Goal: Transaction & Acquisition: Purchase product/service

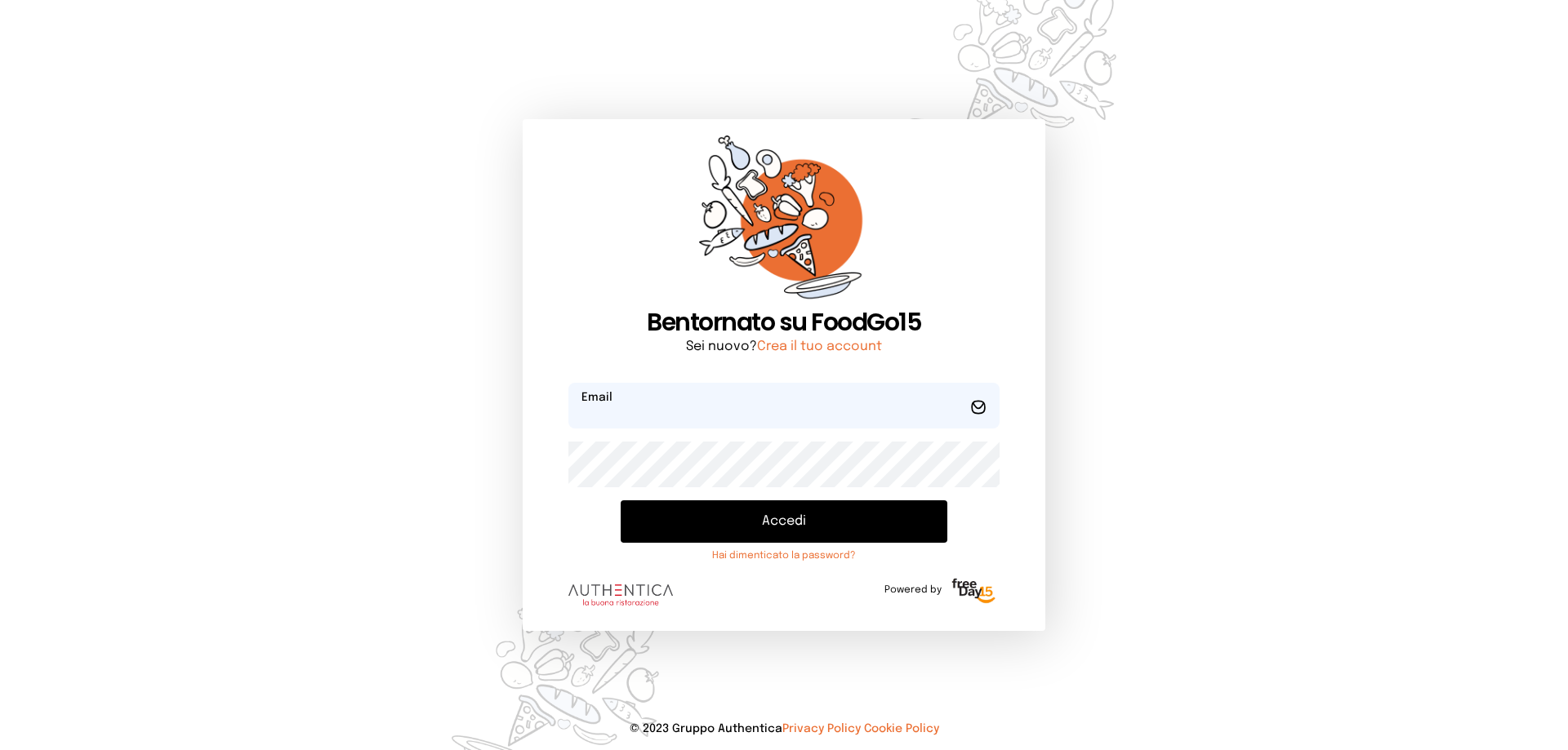
type input "**********"
click at [826, 520] on button "Accedi" at bounding box center [784, 521] width 327 height 43
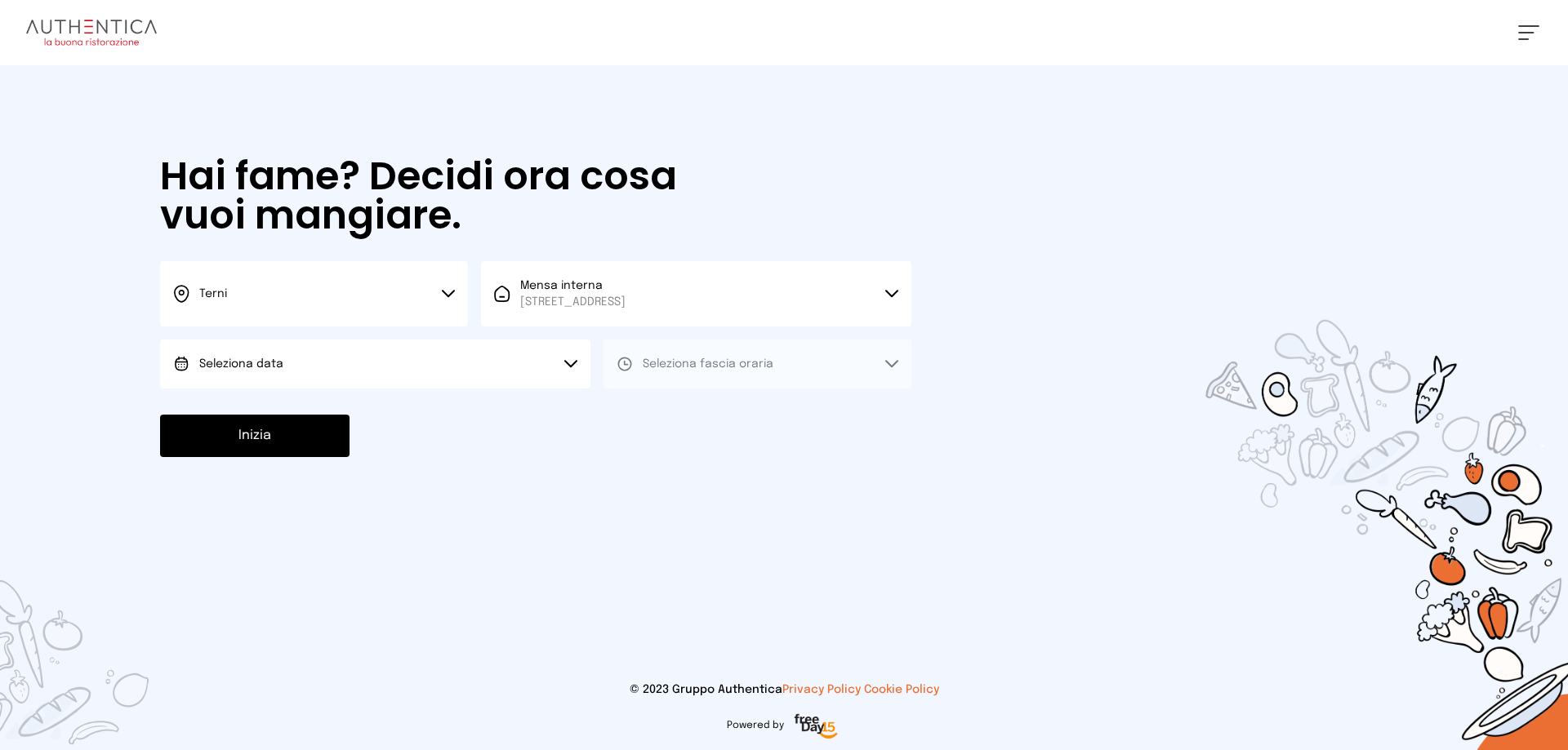
drag, startPoint x: 327, startPoint y: 352, endPoint x: 329, endPoint y: 367, distance: 15.1
click at [331, 360] on button "Seleziona data" at bounding box center [375, 364] width 431 height 49
click at [323, 410] on li "[DATE], [DATE]" at bounding box center [375, 410] width 431 height 43
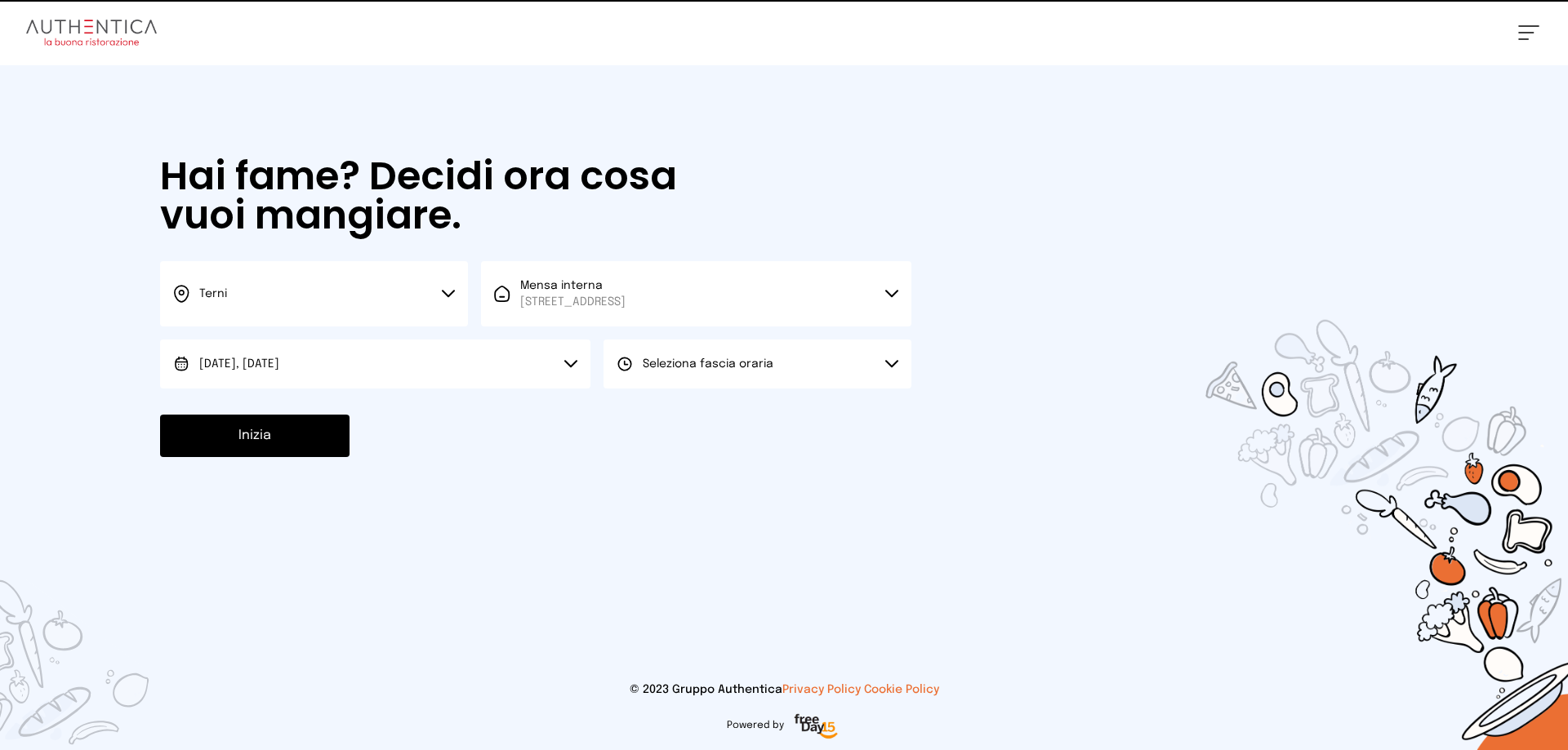
click at [647, 372] on button "Seleziona fascia oraria" at bounding box center [757, 364] width 308 height 49
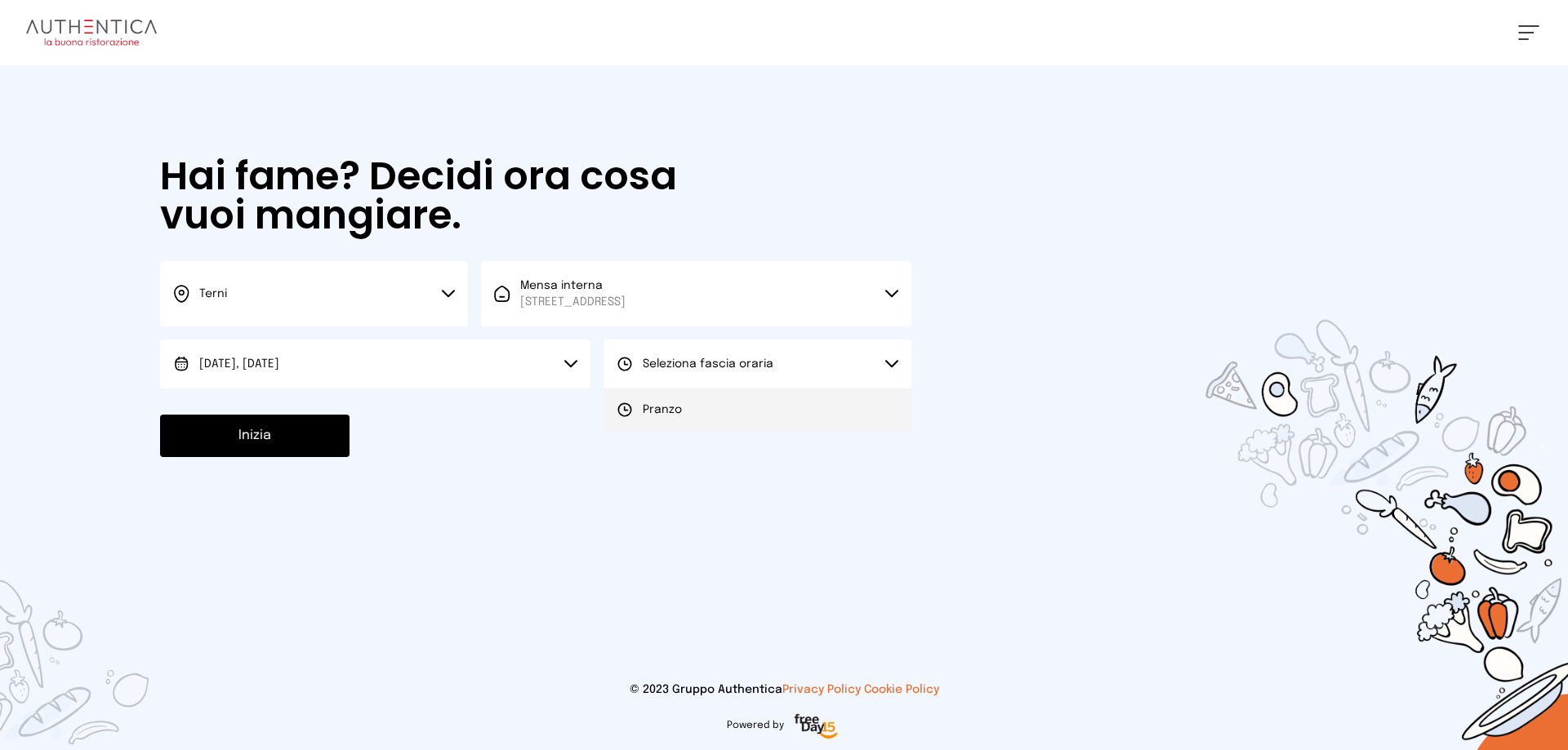
click at [653, 405] on span "Pranzo" at bounding box center [661, 410] width 39 height 16
click at [314, 441] on button "Inizia" at bounding box center [254, 436] width 190 height 43
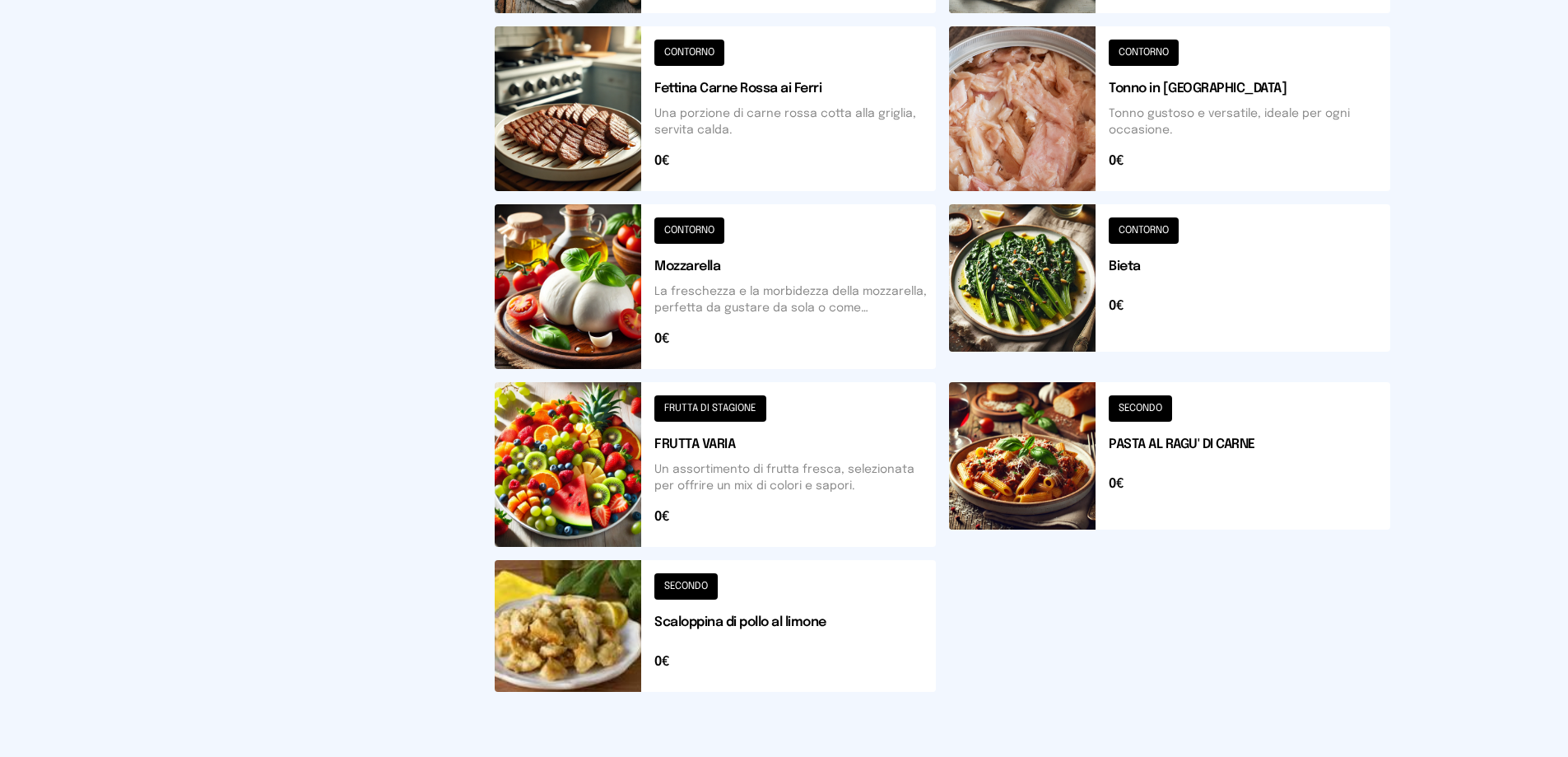
scroll to position [575, 0]
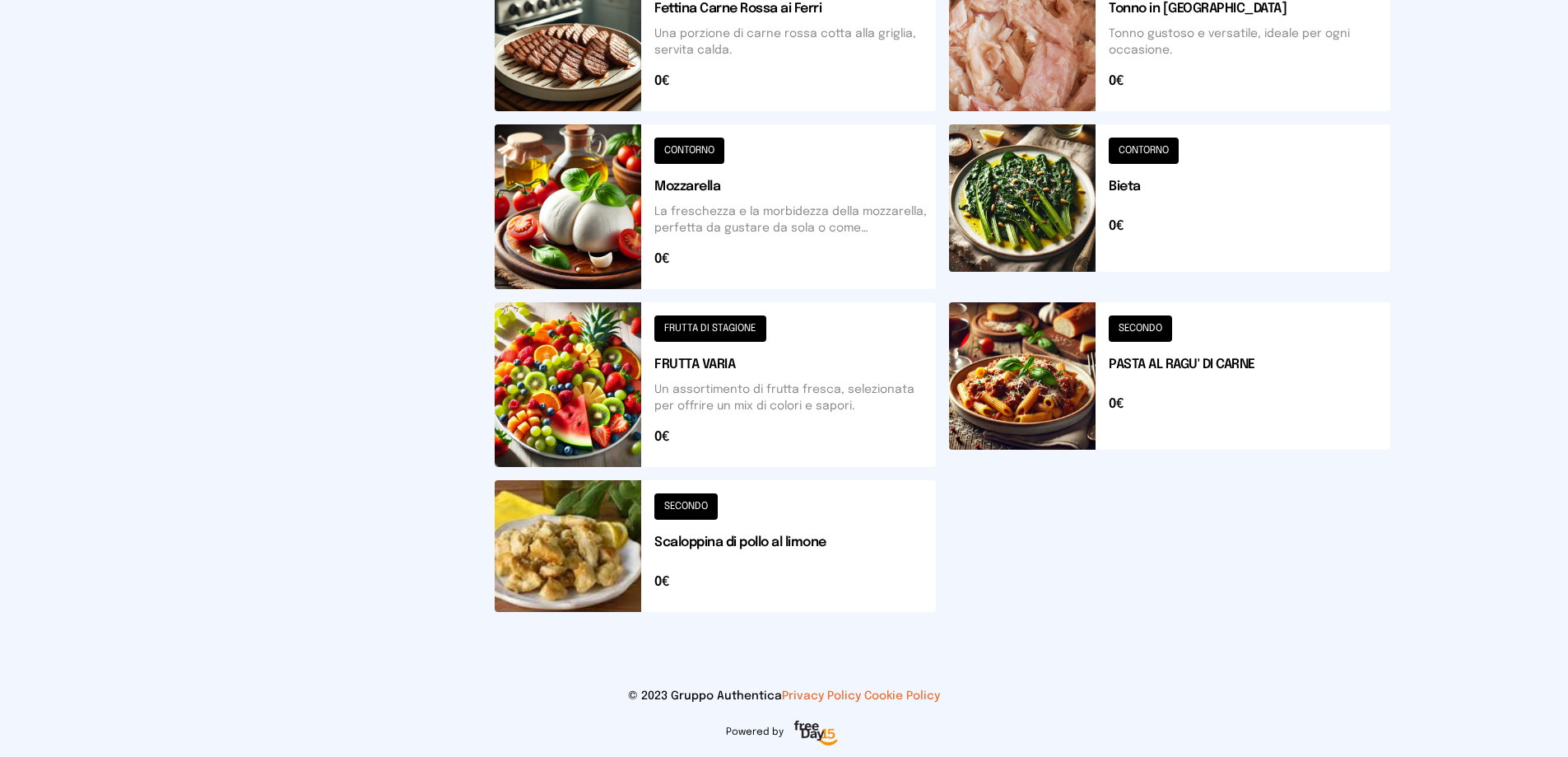
click at [586, 551] on button at bounding box center [715, 546] width 441 height 132
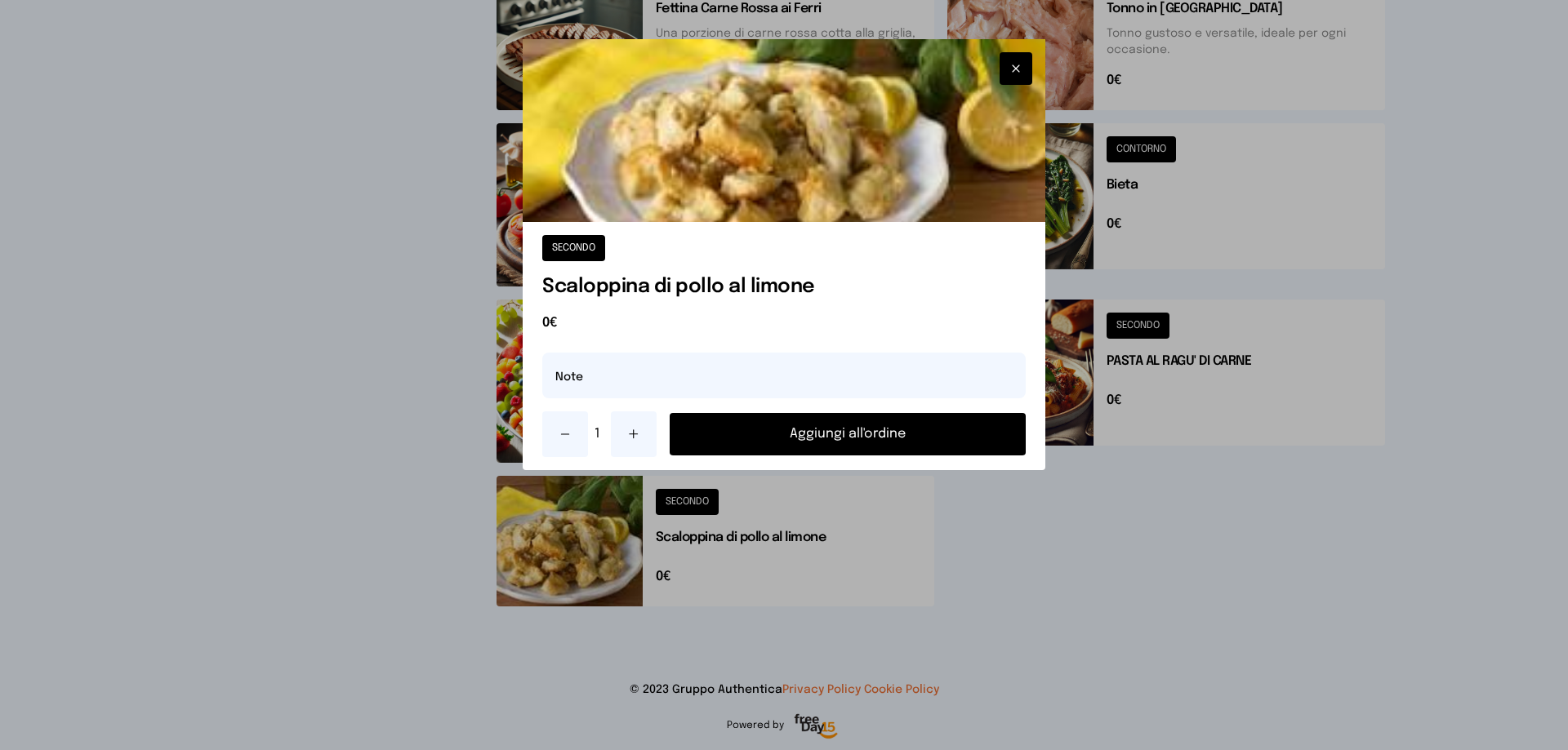
click at [821, 445] on button "Aggiungi all'ordine" at bounding box center [848, 434] width 356 height 43
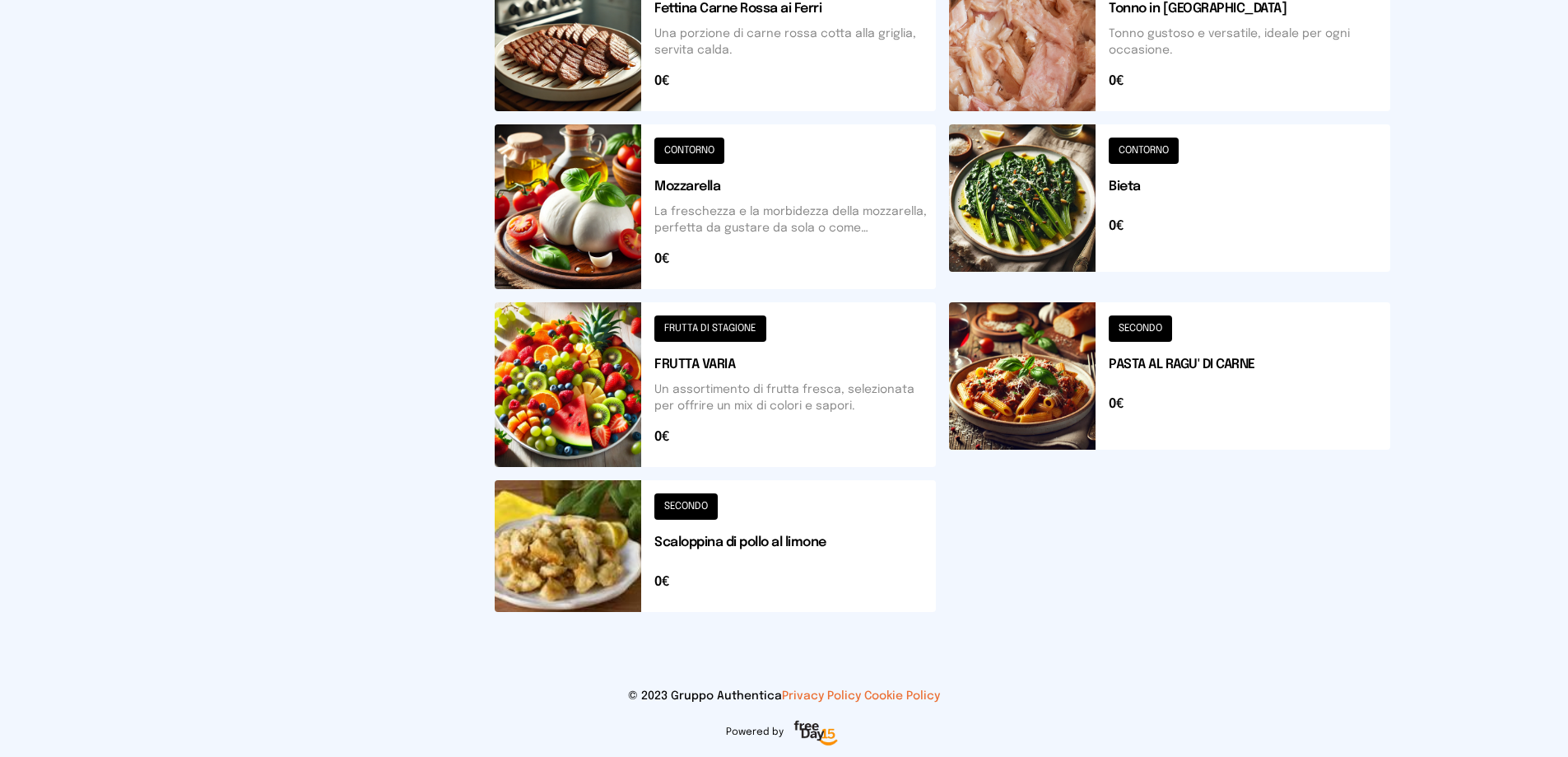
click at [1069, 202] on button at bounding box center [1170, 207] width 441 height 165
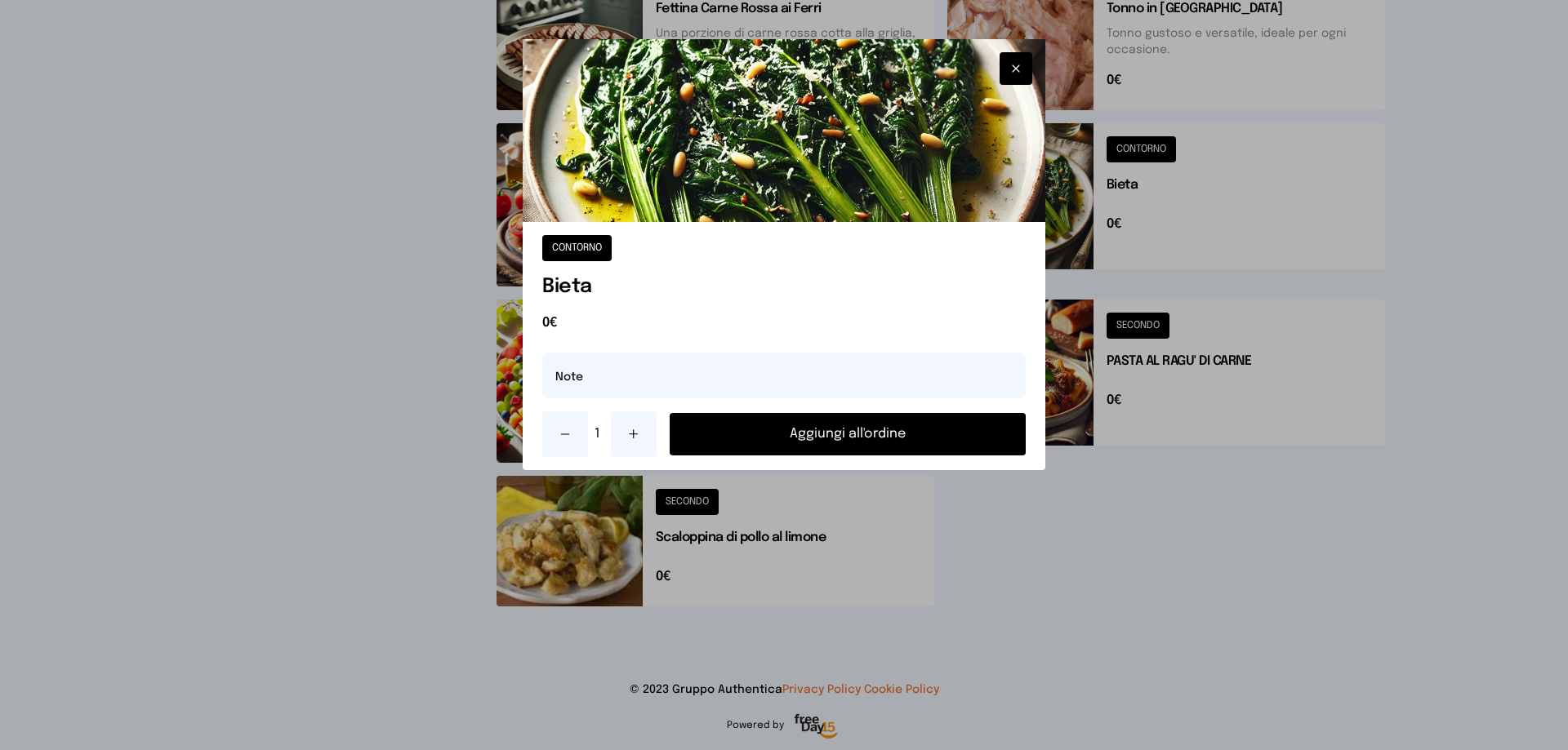
click at [961, 435] on button "Aggiungi all'ordine" at bounding box center [848, 434] width 356 height 43
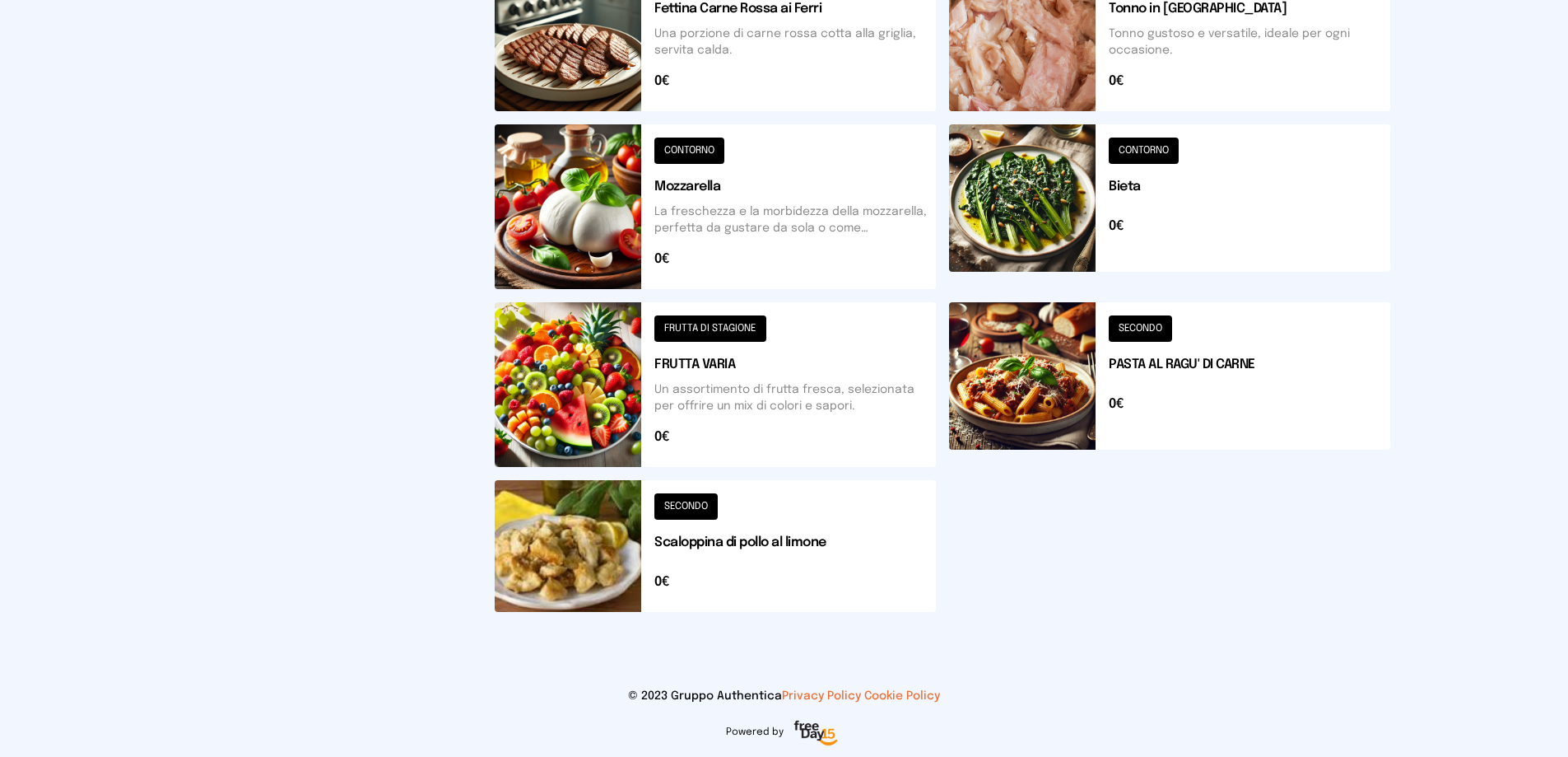
click at [613, 429] on button at bounding box center [715, 385] width 441 height 165
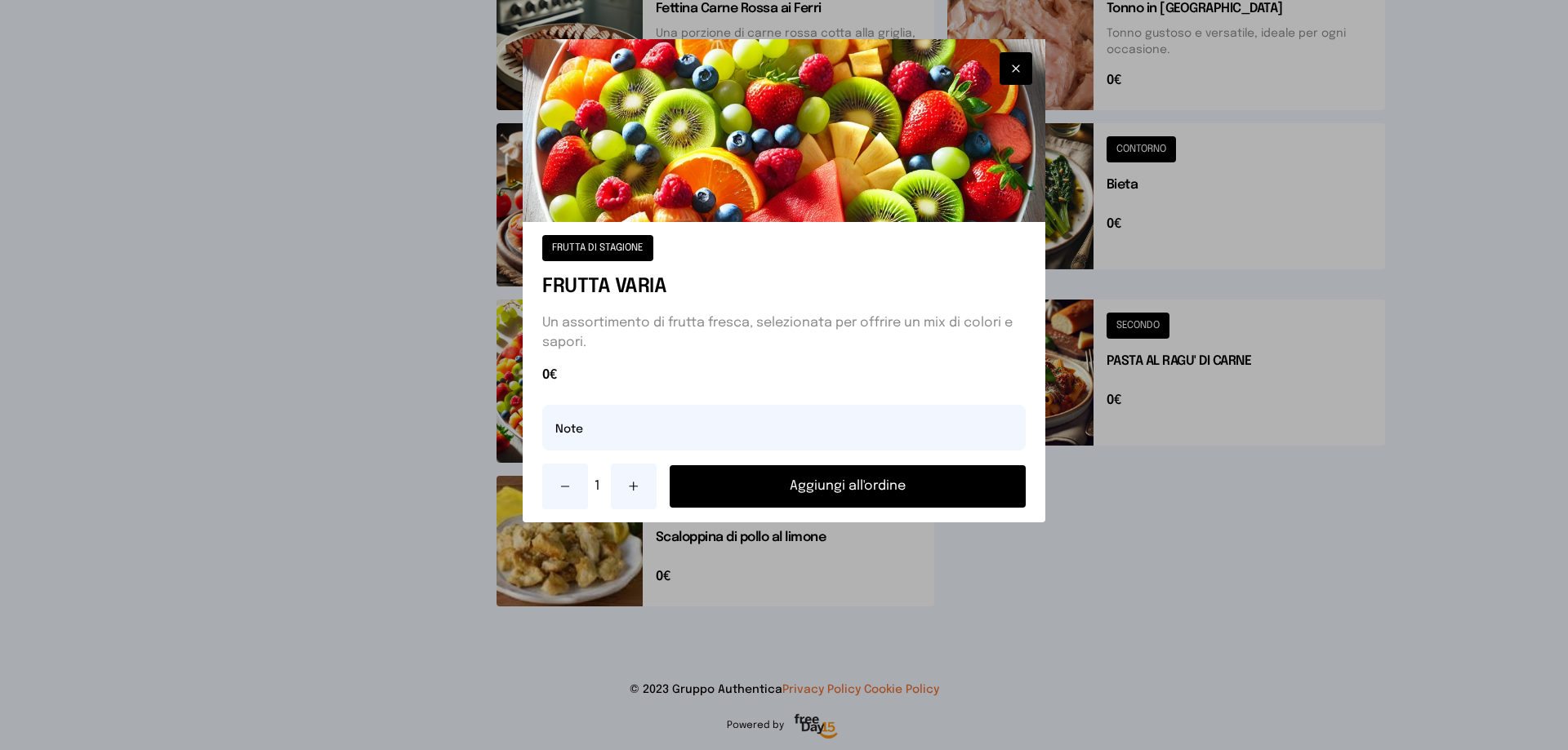
click at [628, 488] on icon at bounding box center [633, 487] width 13 height 13
click at [618, 435] on input "text" at bounding box center [784, 428] width 483 height 45
type input "**********"
click at [820, 495] on button "Aggiungi all'ordine" at bounding box center [848, 486] width 356 height 43
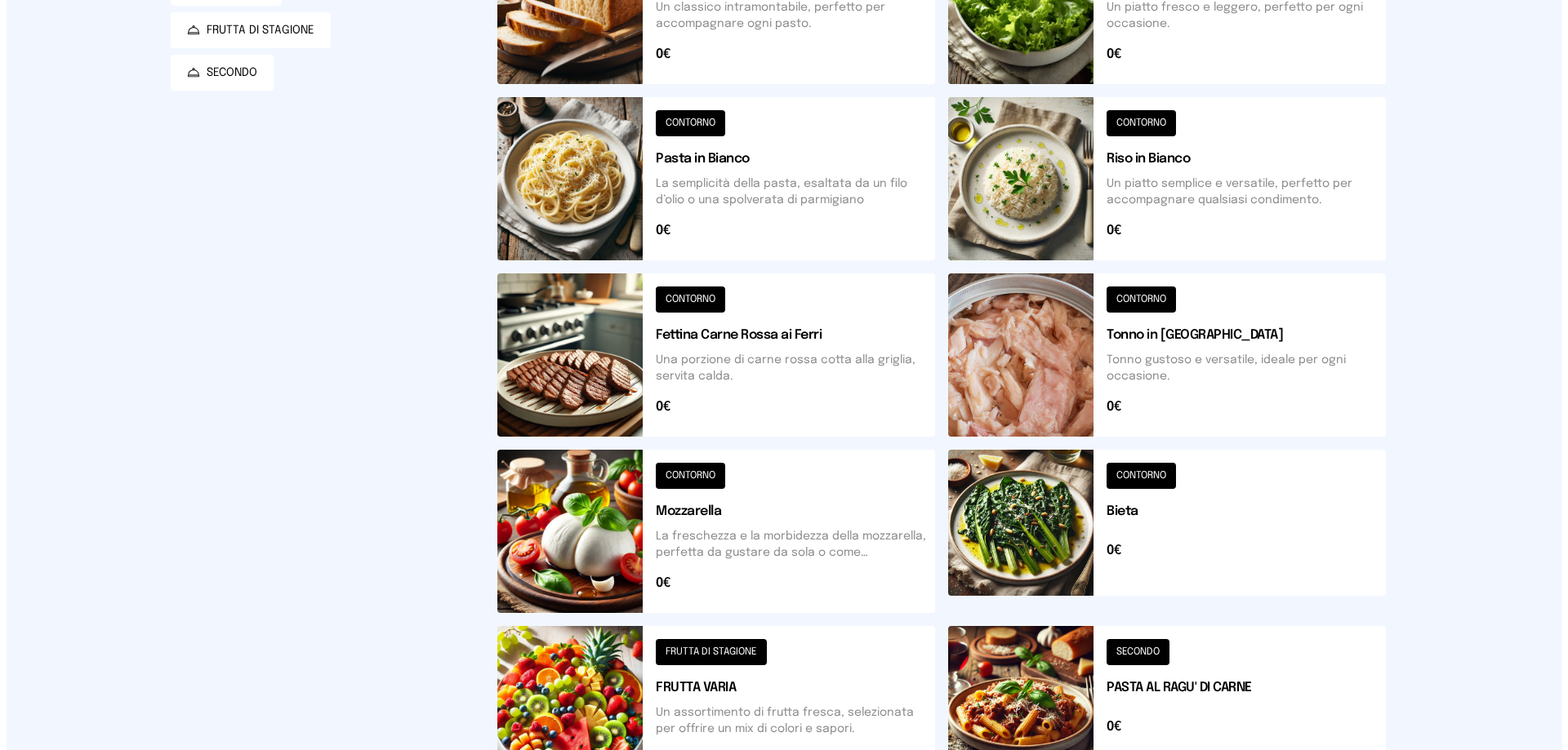
scroll to position [0, 0]
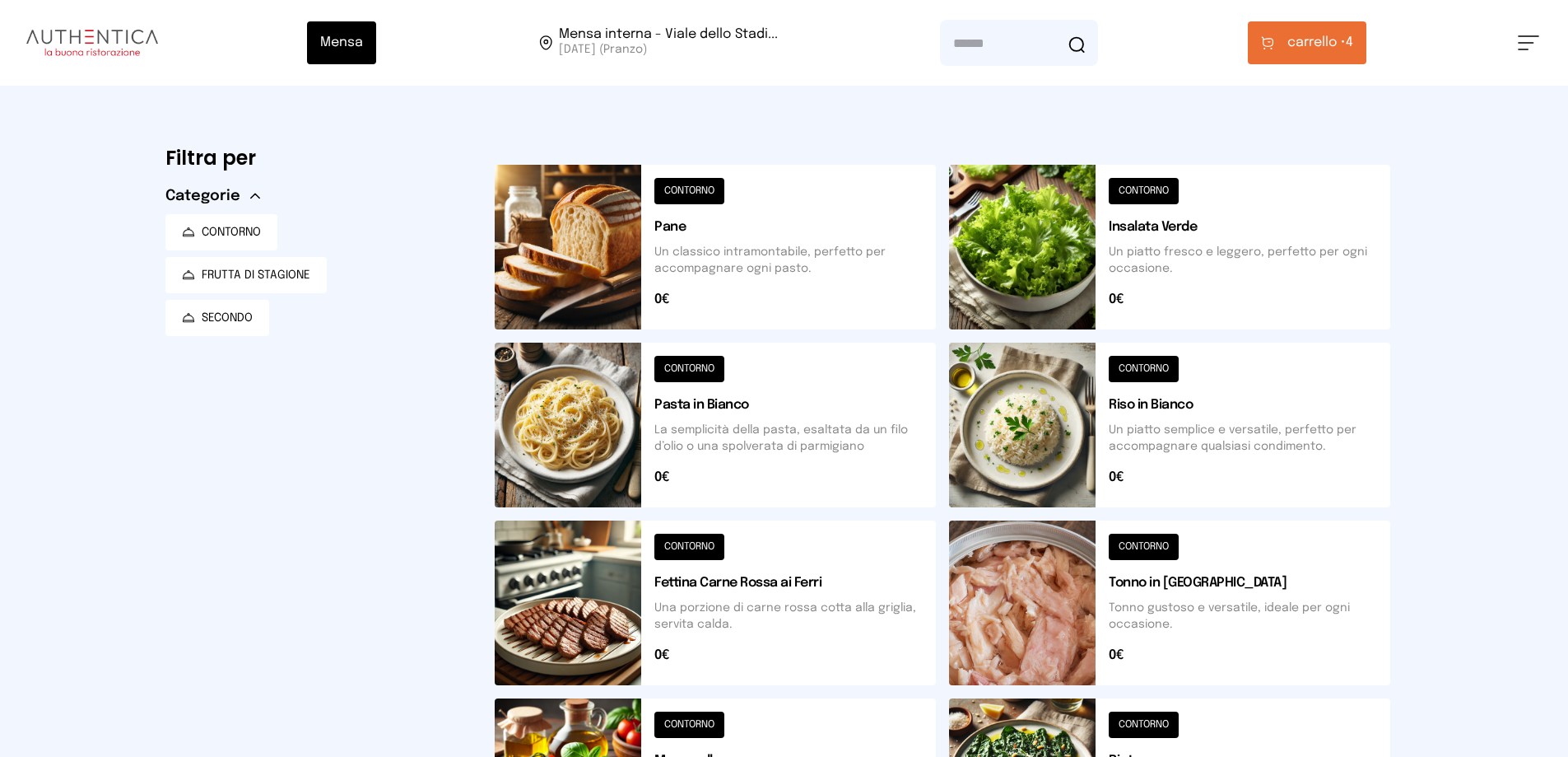
click at [626, 248] on button at bounding box center [715, 247] width 441 height 165
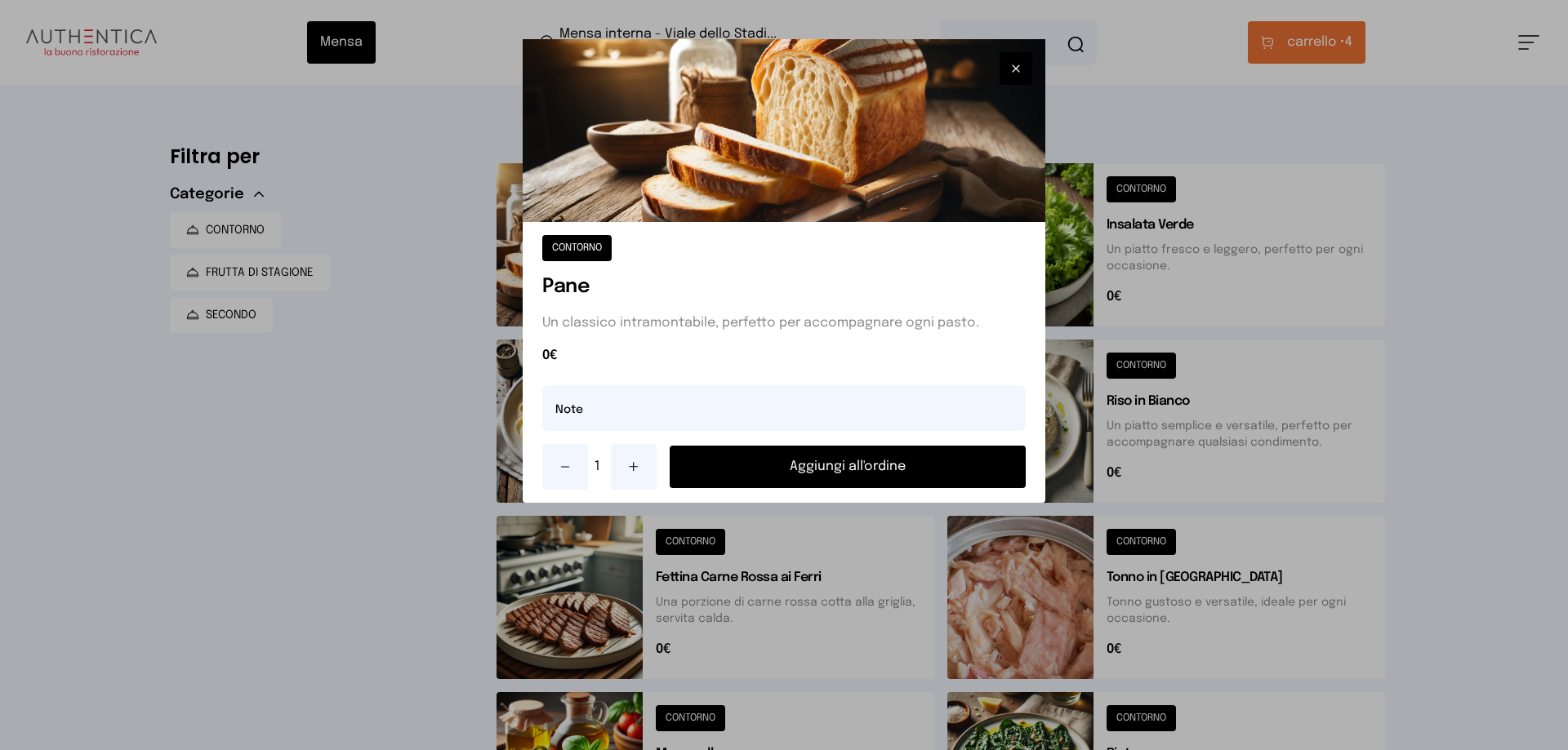
drag, startPoint x: 1017, startPoint y: 70, endPoint x: 1185, endPoint y: 51, distance: 169.1
click at [1018, 70] on icon "button" at bounding box center [1016, 69] width 13 height 16
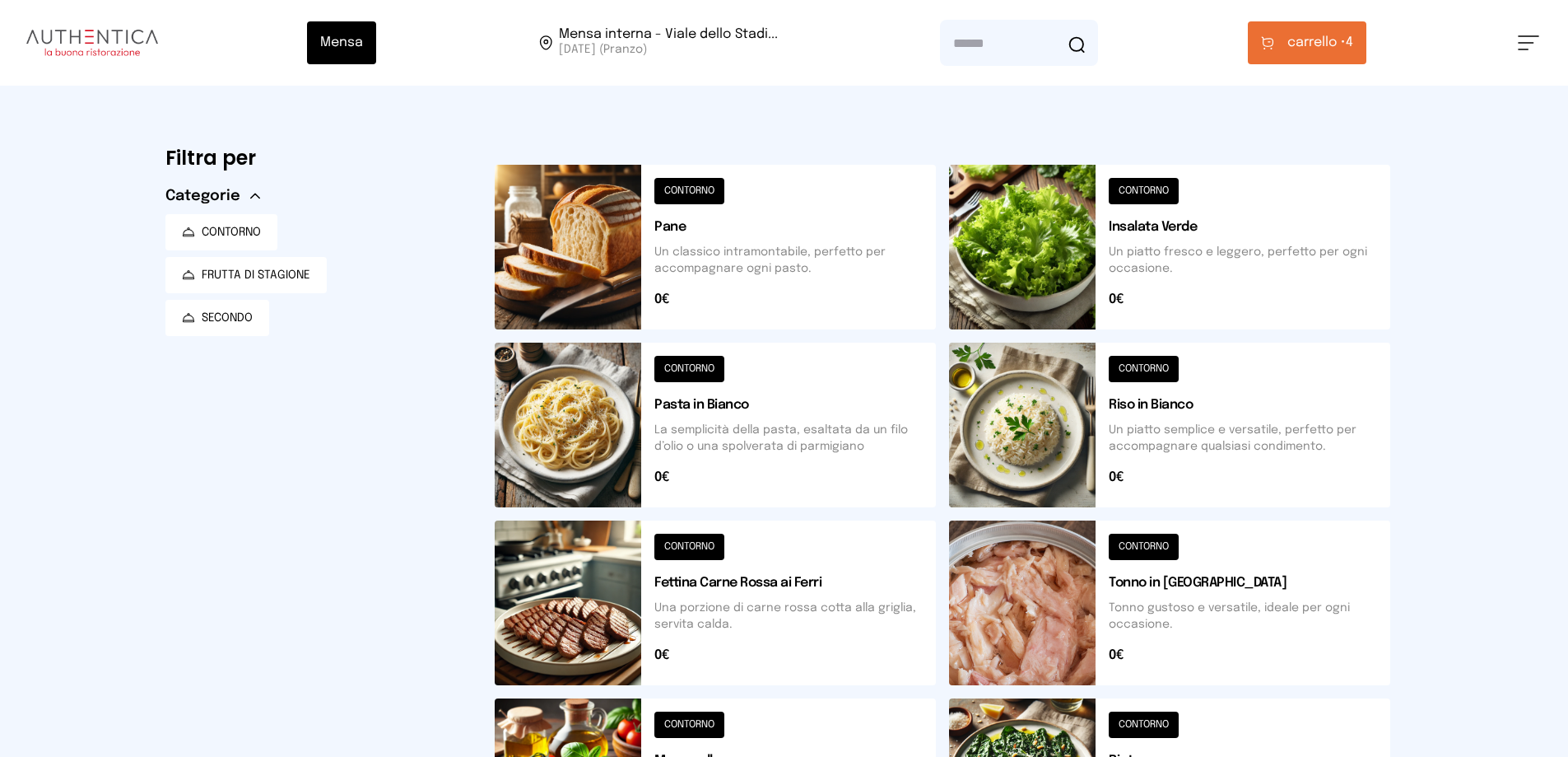
click at [1330, 44] on span "carrello •" at bounding box center [1317, 43] width 59 height 20
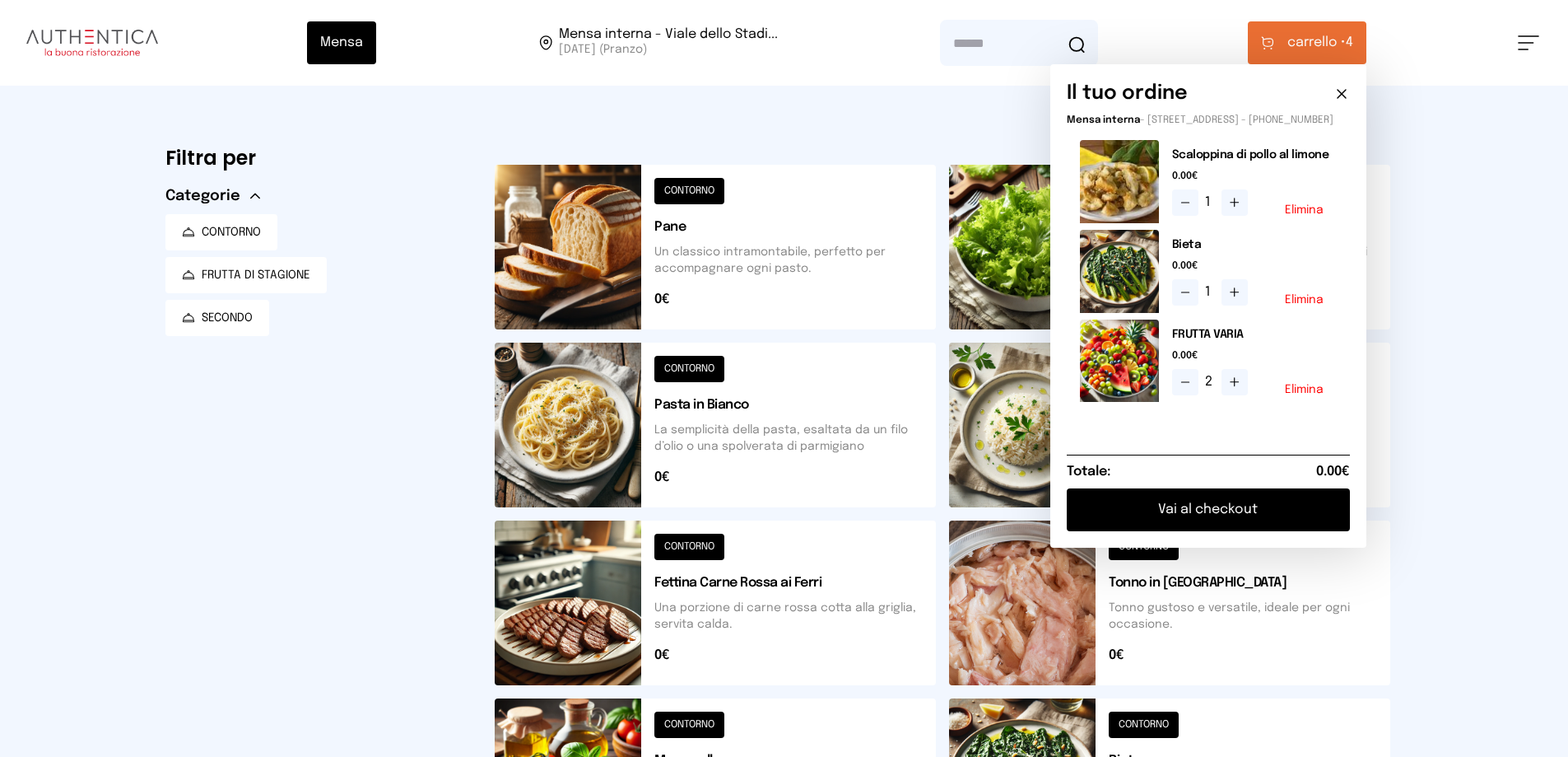
click at [1215, 523] on button "Vai al checkout" at bounding box center [1208, 510] width 283 height 43
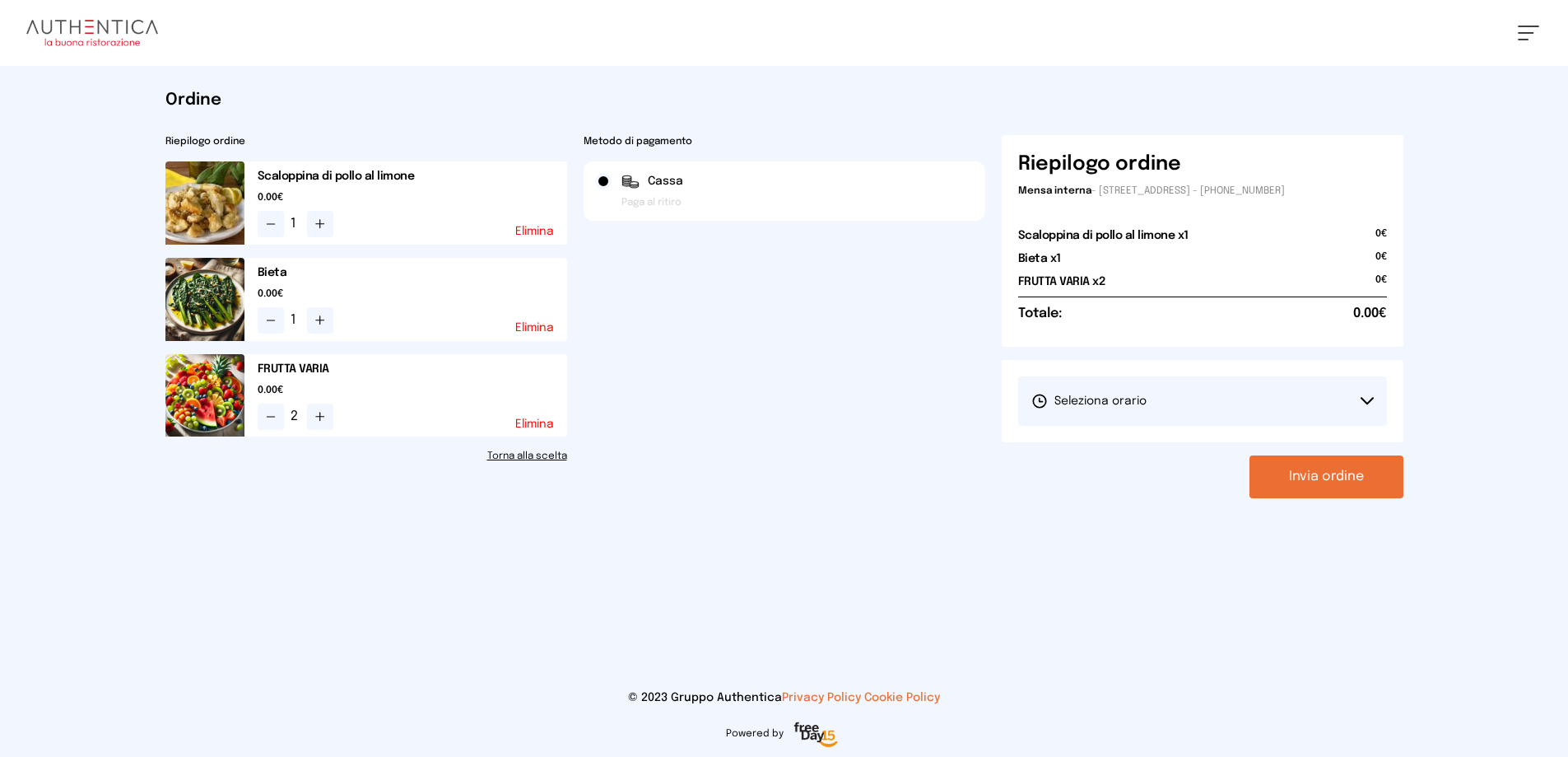
click at [1141, 383] on button "Seleziona orario" at bounding box center [1203, 401] width 369 height 49
click at [1151, 396] on button "Seleziona orario" at bounding box center [1203, 401] width 369 height 49
click at [1138, 411] on button "Seleziona orario" at bounding box center [1203, 401] width 369 height 49
click at [1144, 446] on span "1° Turno (13:00 - 15:00)" at bounding box center [1094, 447] width 125 height 16
click at [1313, 476] on button "Invia ordine" at bounding box center [1326, 477] width 154 height 43
